Goal: Information Seeking & Learning: Learn about a topic

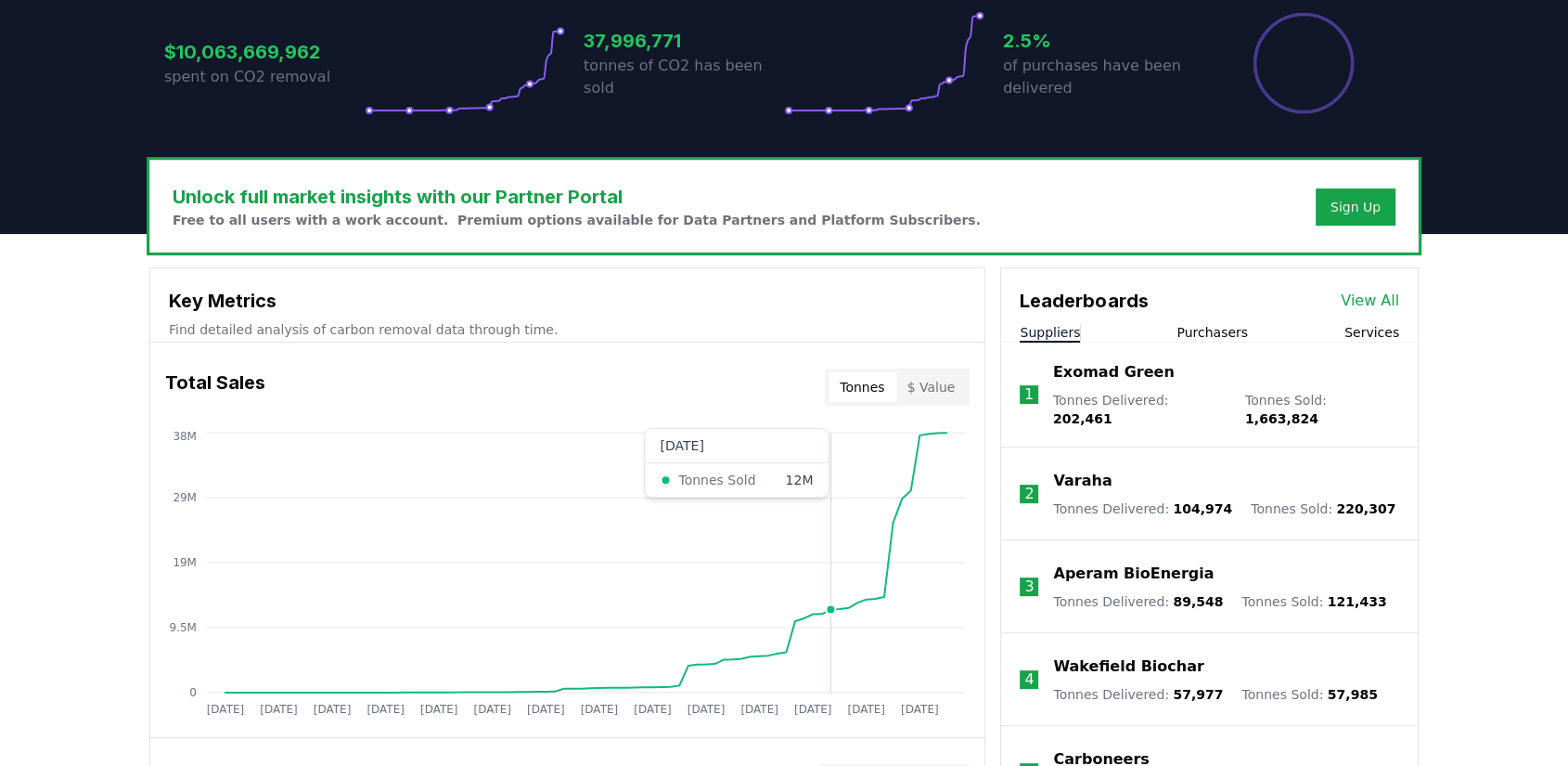
scroll to position [412, 0]
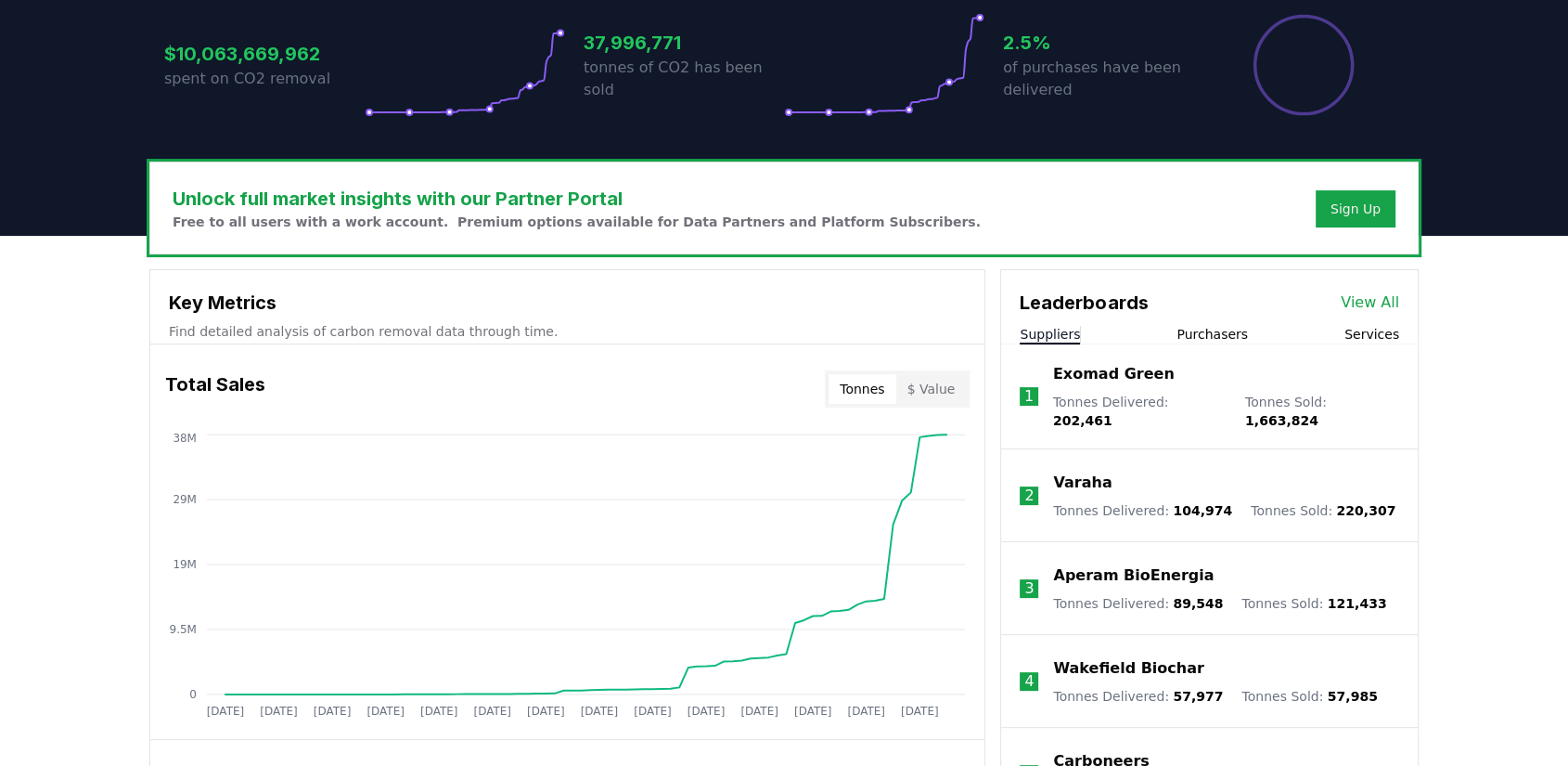
click at [928, 383] on button "$ Value" at bounding box center [932, 388] width 71 height 30
click at [888, 390] on button "Tonnes" at bounding box center [862, 388] width 67 height 30
click at [929, 389] on button "$ Value" at bounding box center [932, 388] width 71 height 30
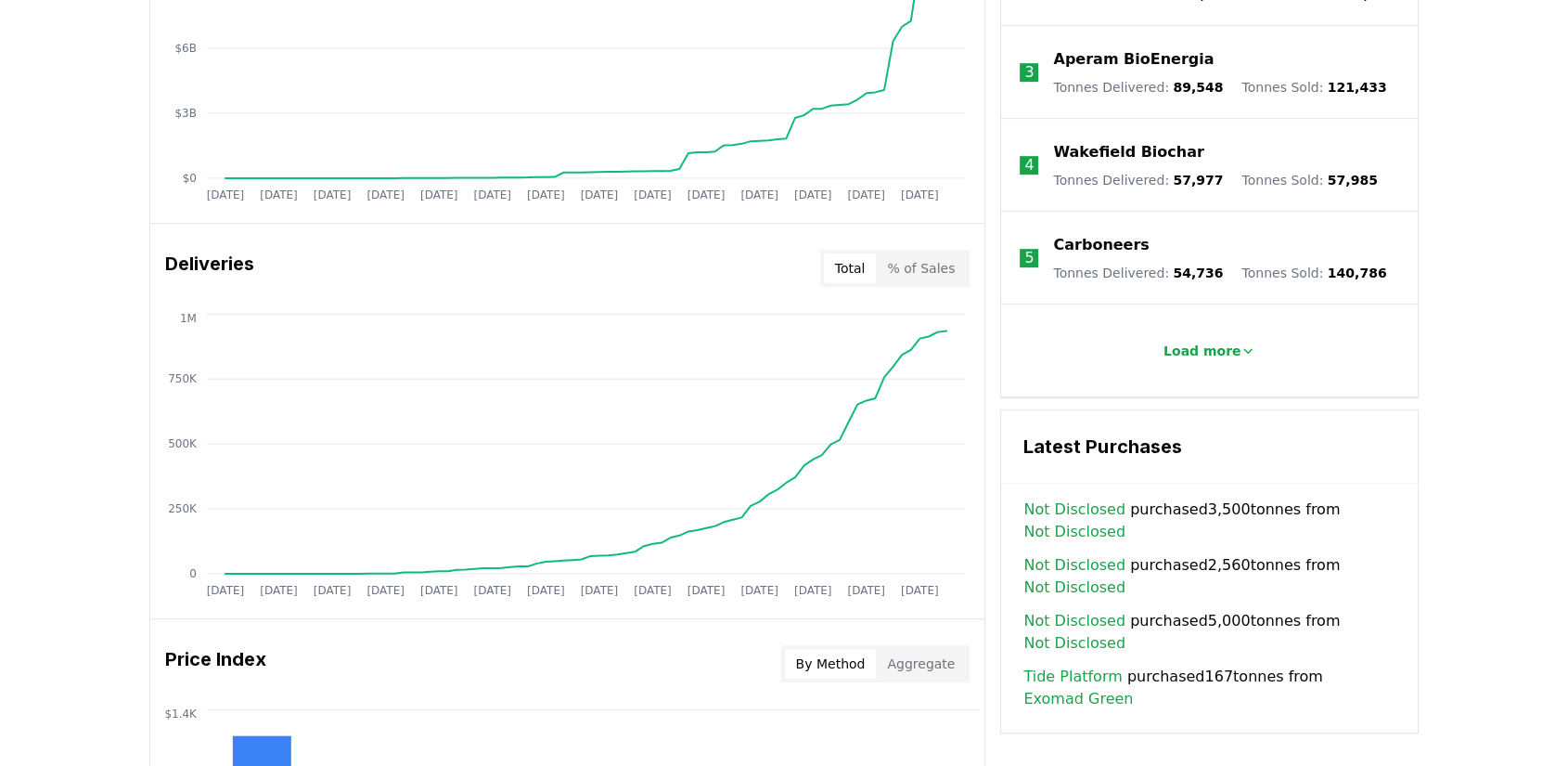
click at [858, 267] on button "Total" at bounding box center [850, 267] width 53 height 30
click at [936, 267] on button "% of Sales" at bounding box center [921, 267] width 90 height 30
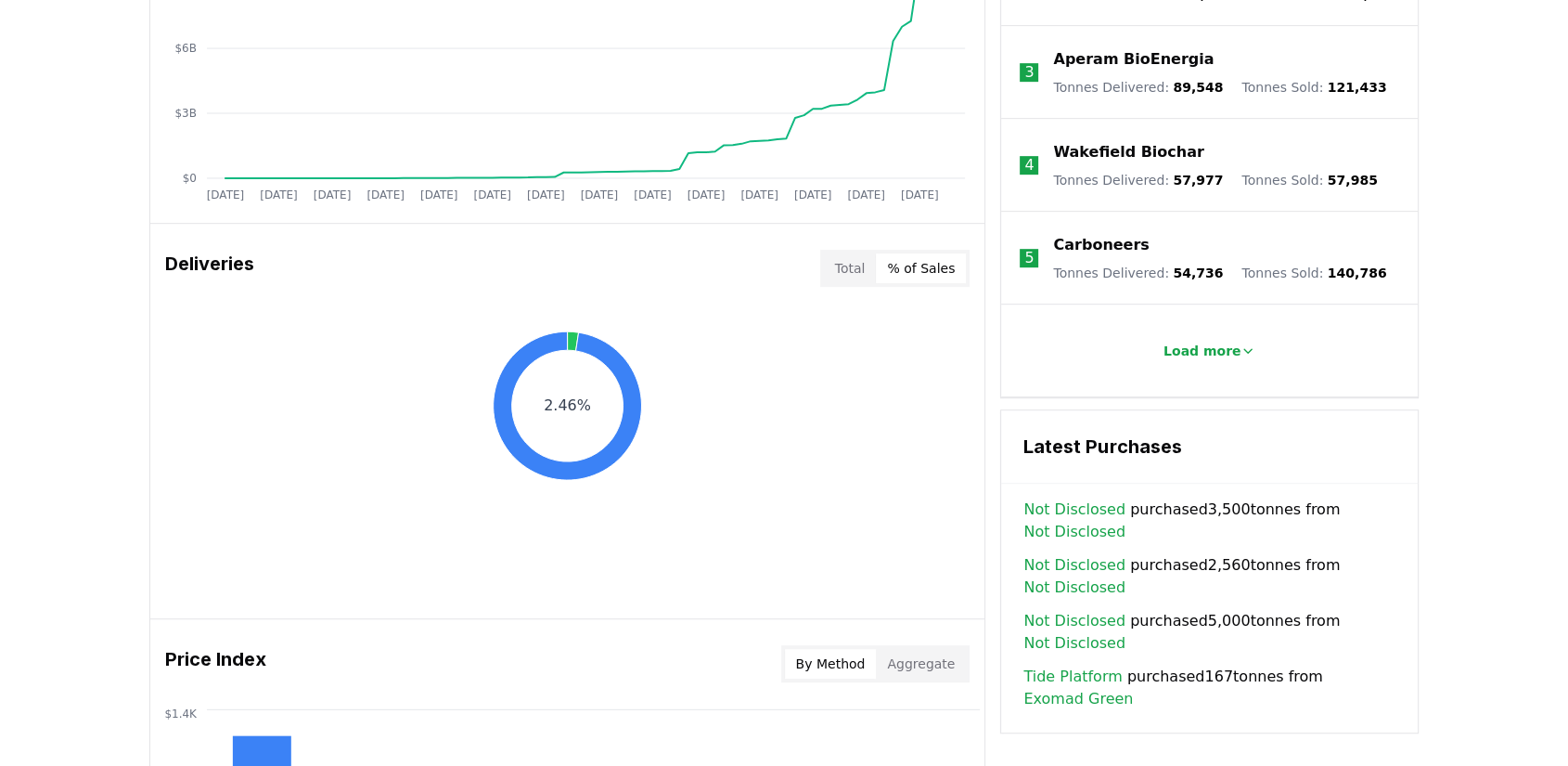
click at [858, 271] on button "Total" at bounding box center [850, 267] width 53 height 30
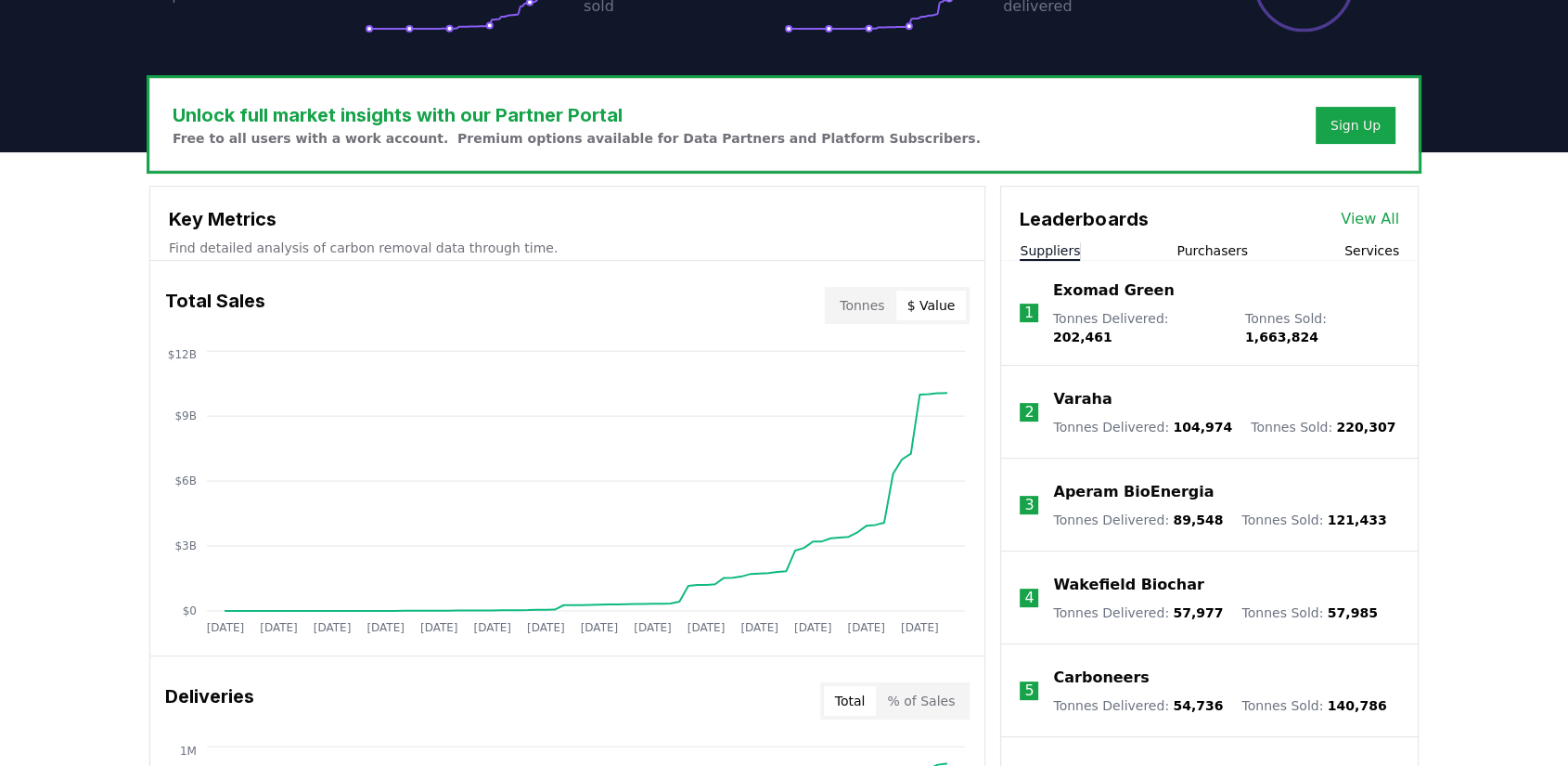
scroll to position [515, 0]
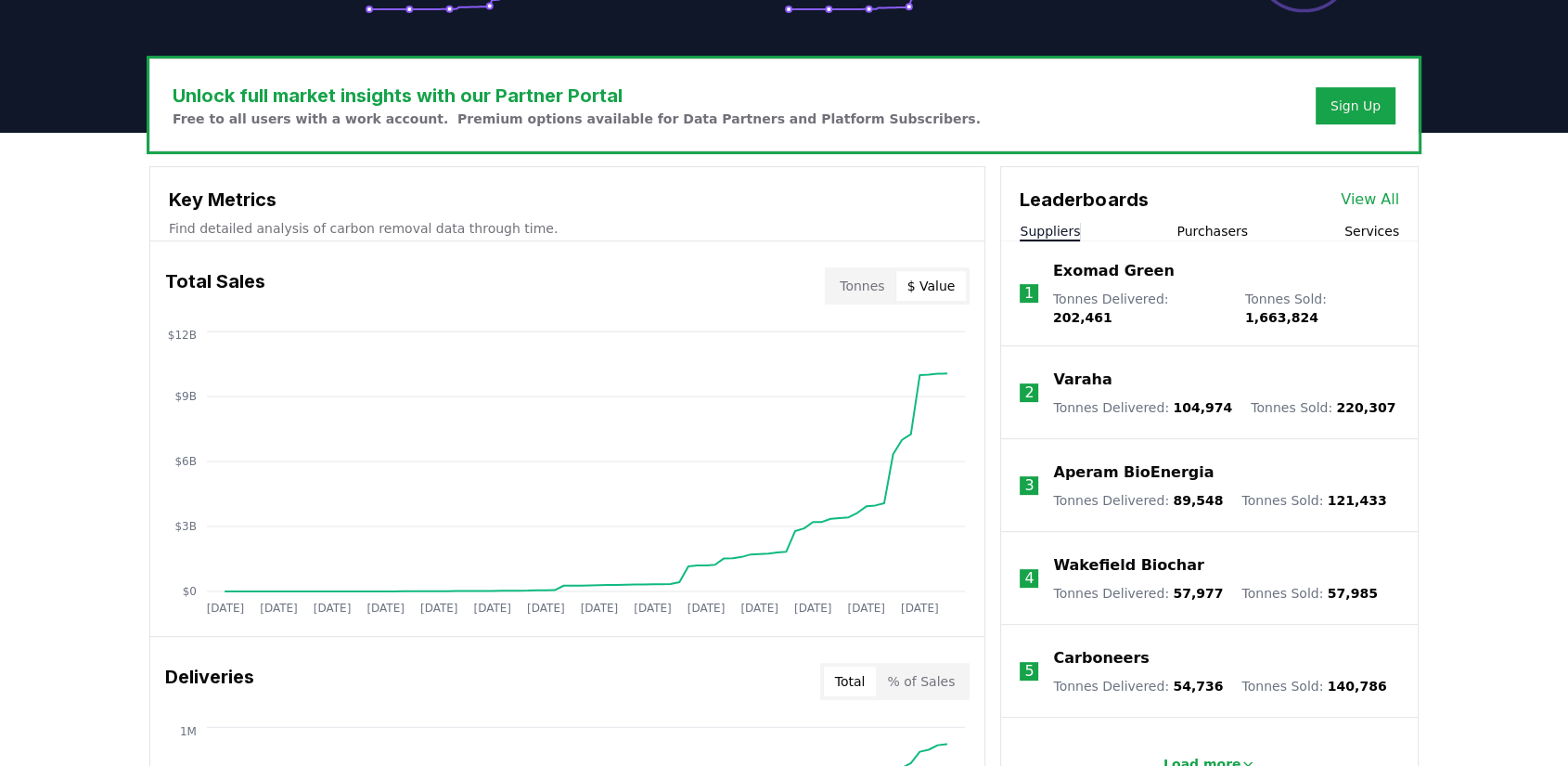
click at [871, 280] on button "Tonnes" at bounding box center [862, 286] width 67 height 30
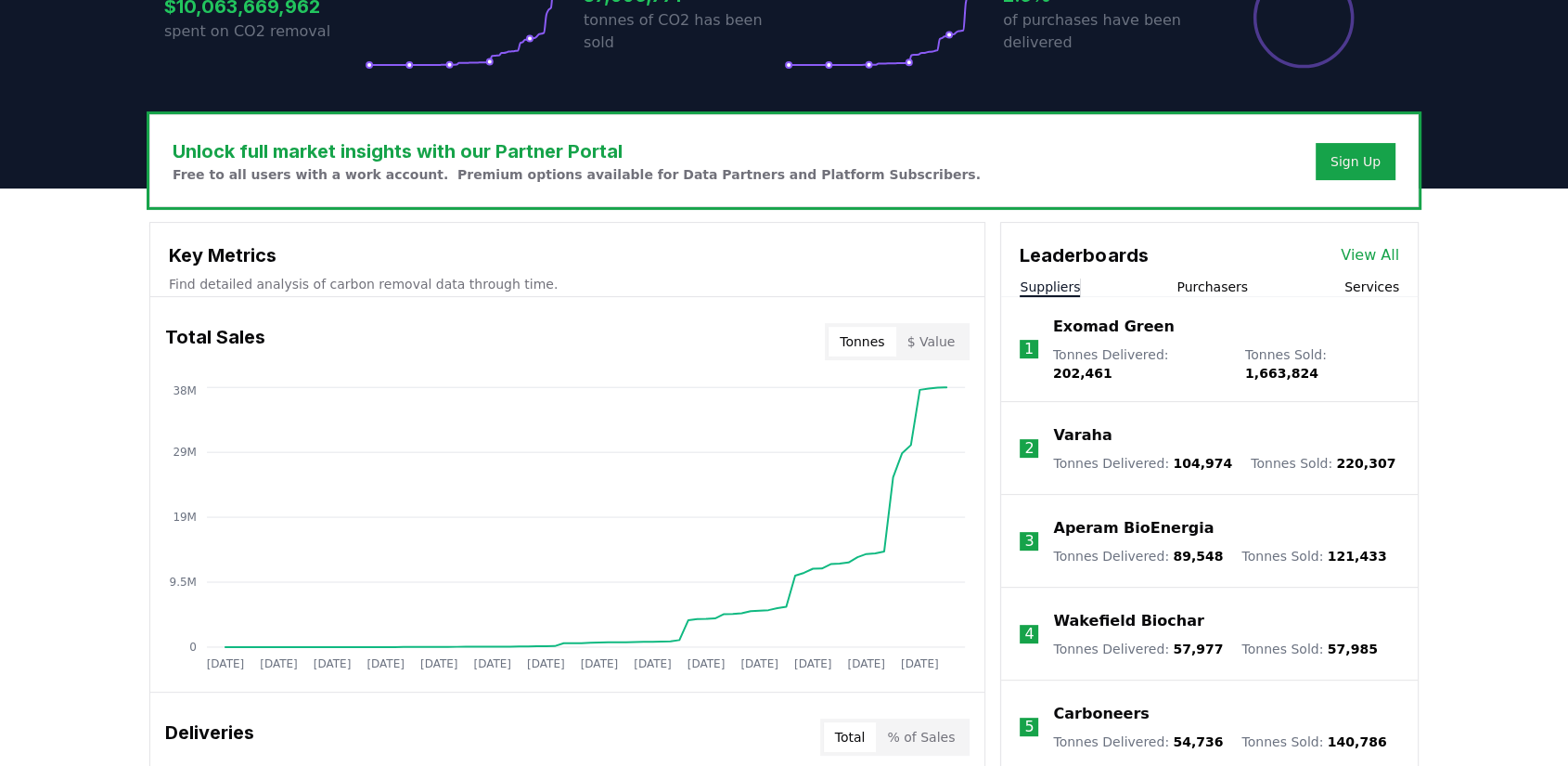
scroll to position [412, 0]
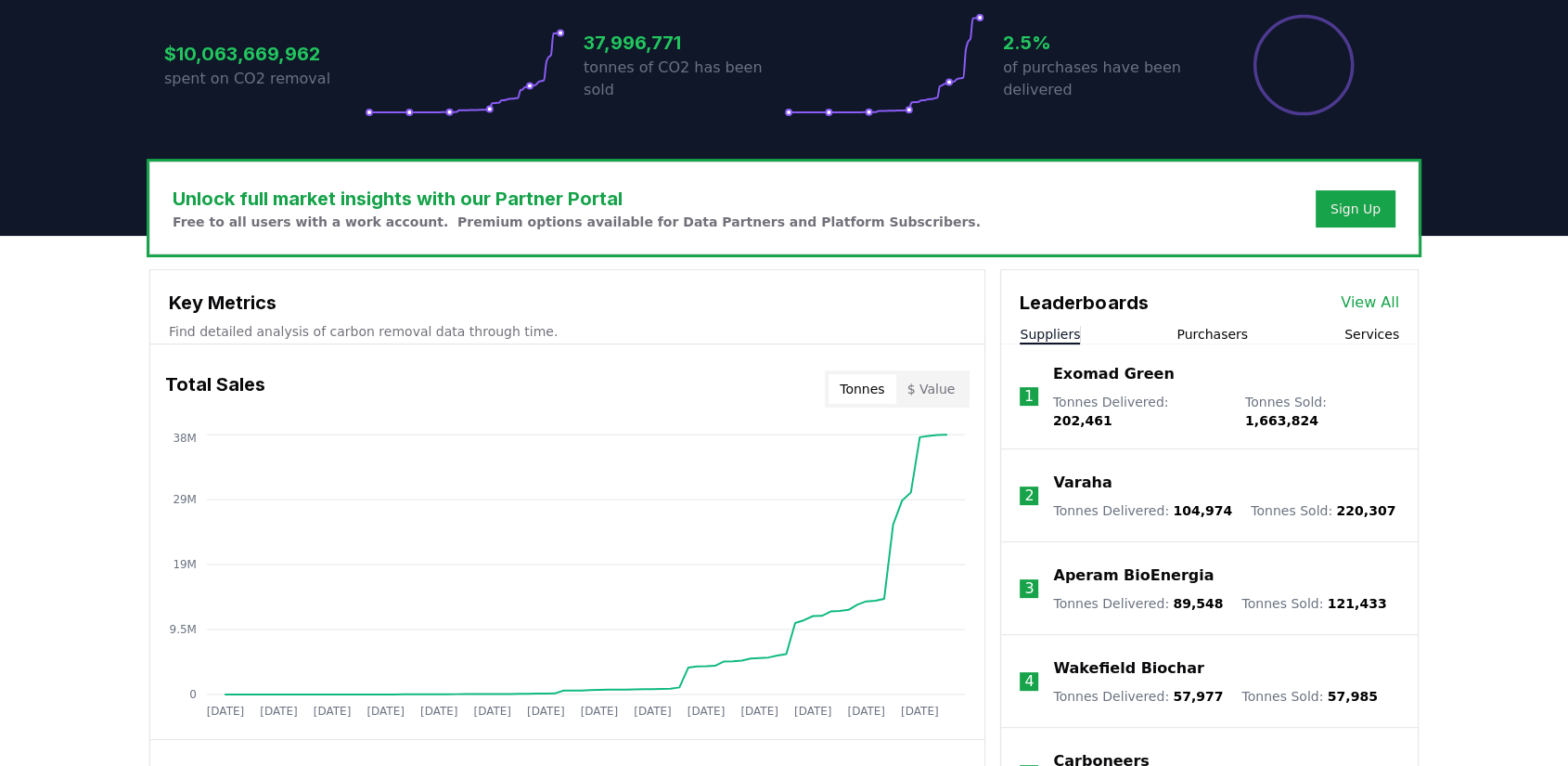
click at [1377, 310] on link "View All" at bounding box center [1370, 302] width 58 height 22
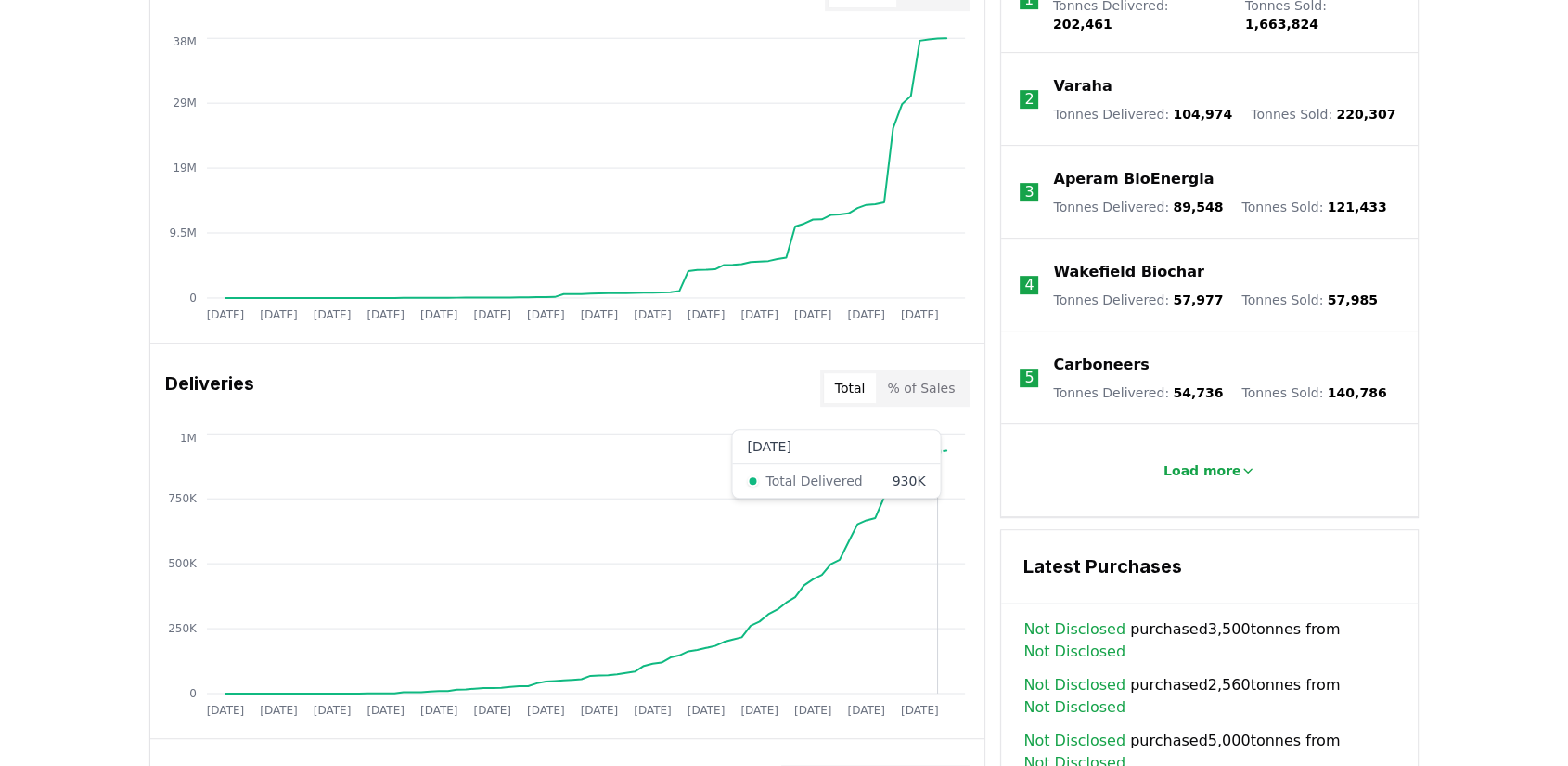
scroll to position [928, 0]
